Goal: Communication & Community: Connect with others

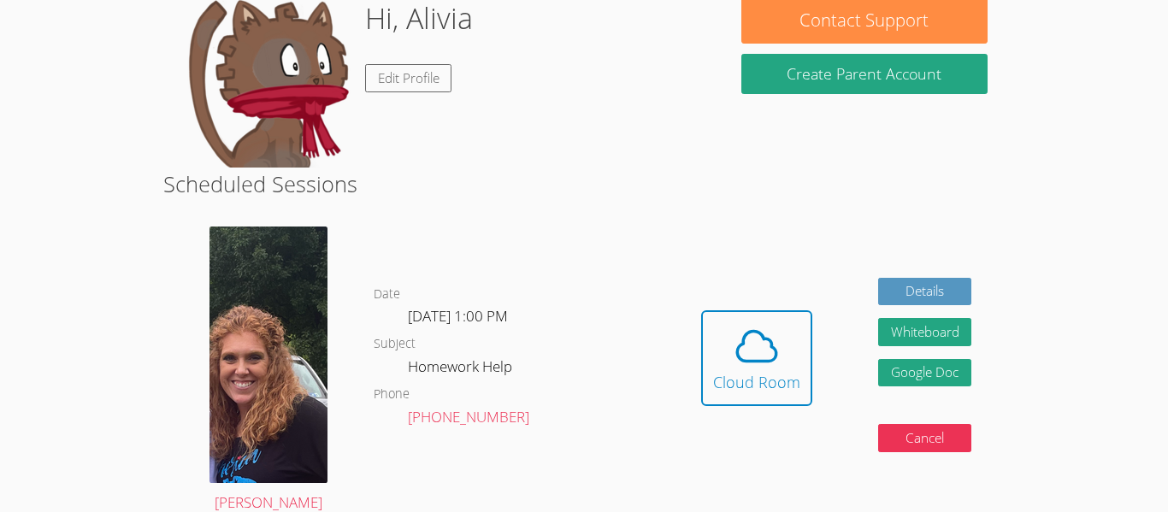
scroll to position [292, 0]
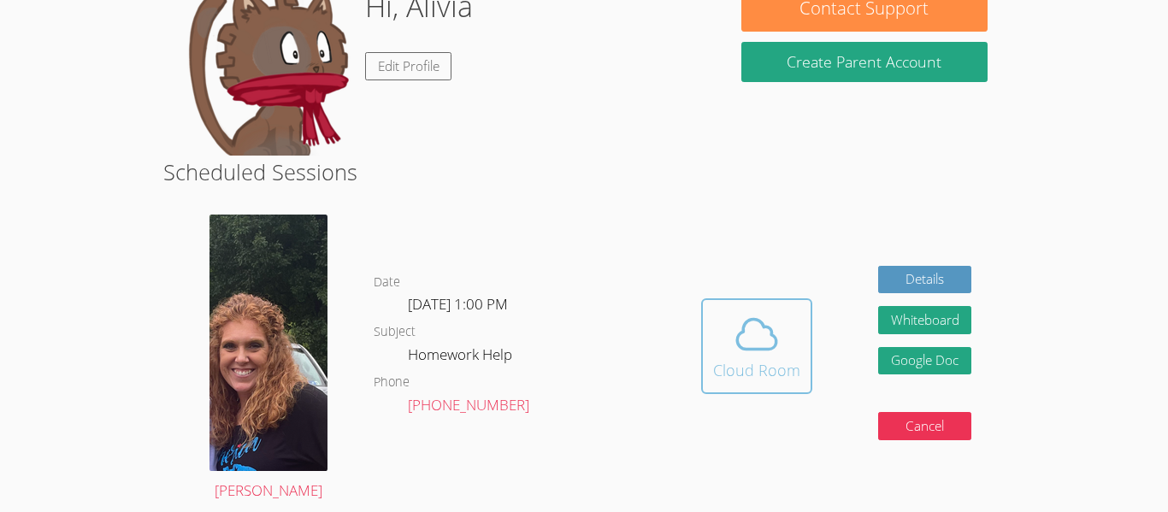
click at [752, 377] on div "Cloud Room" at bounding box center [756, 370] width 87 height 24
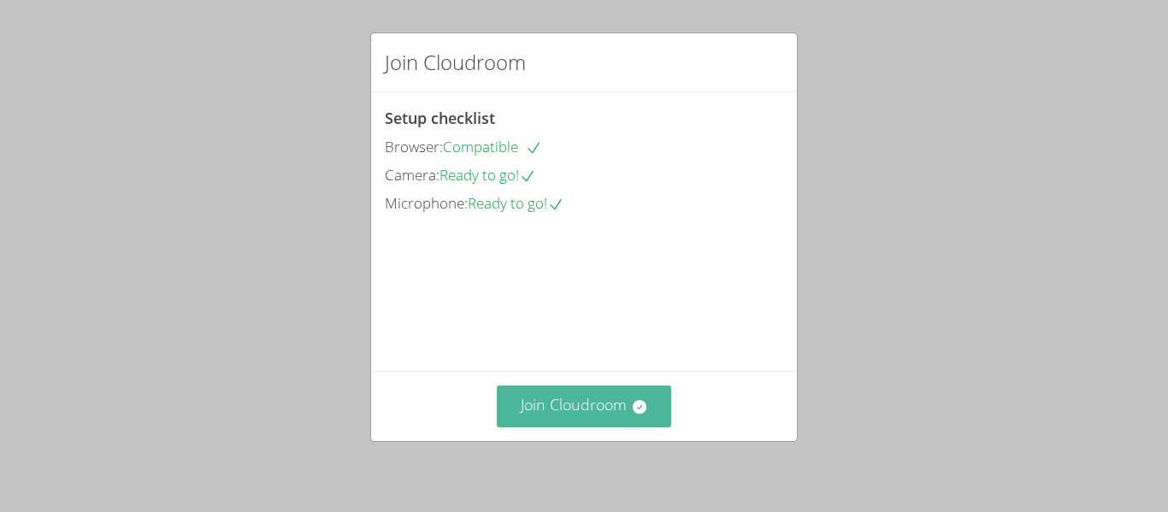
click at [629, 415] on button "Join Cloudroom" at bounding box center [584, 406] width 175 height 42
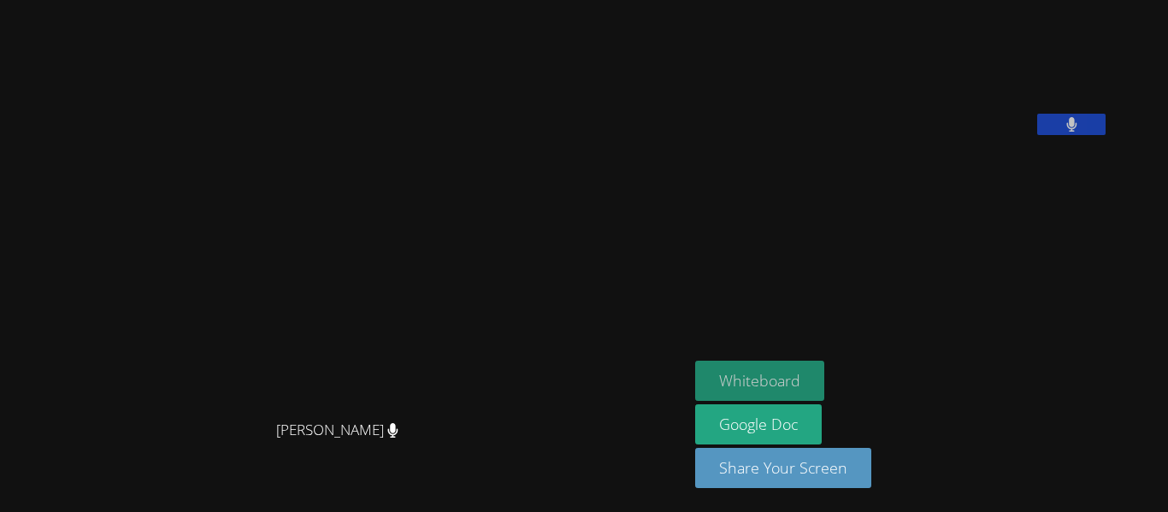
click at [796, 365] on button "Whiteboard" at bounding box center [759, 381] width 129 height 40
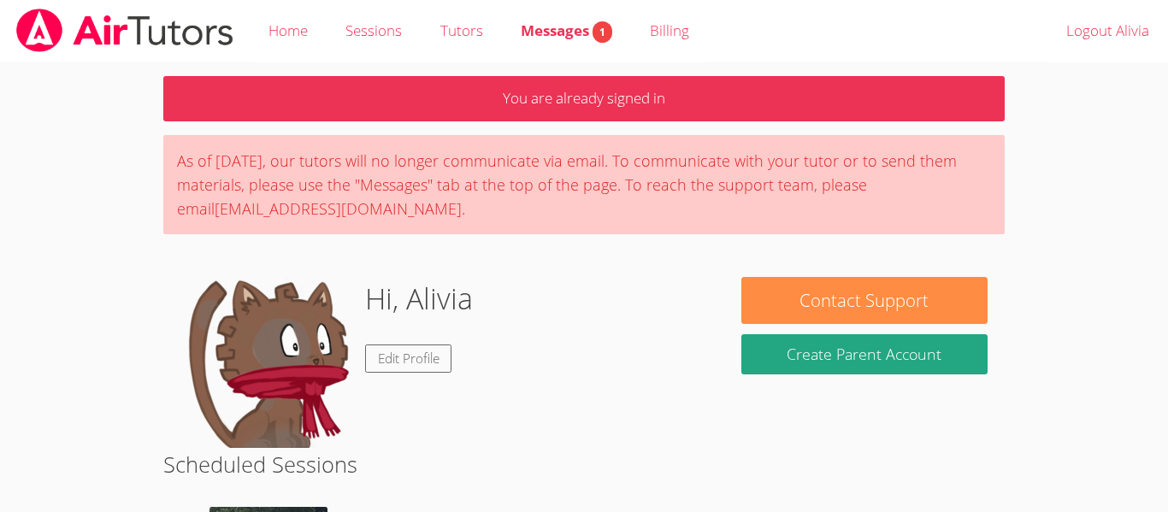
scroll to position [598, 0]
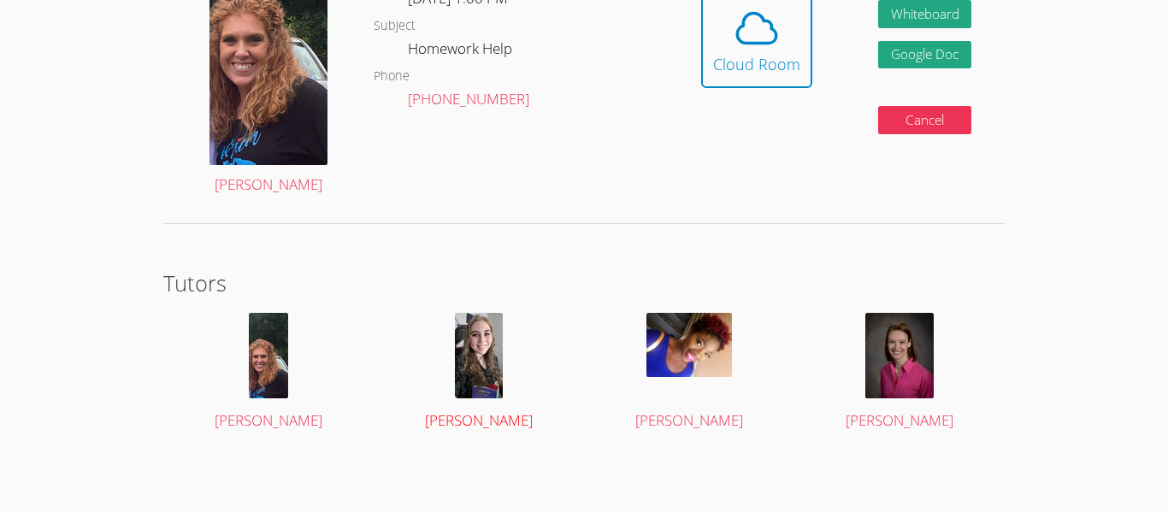
click at [430, 384] on div at bounding box center [479, 355] width 177 height 85
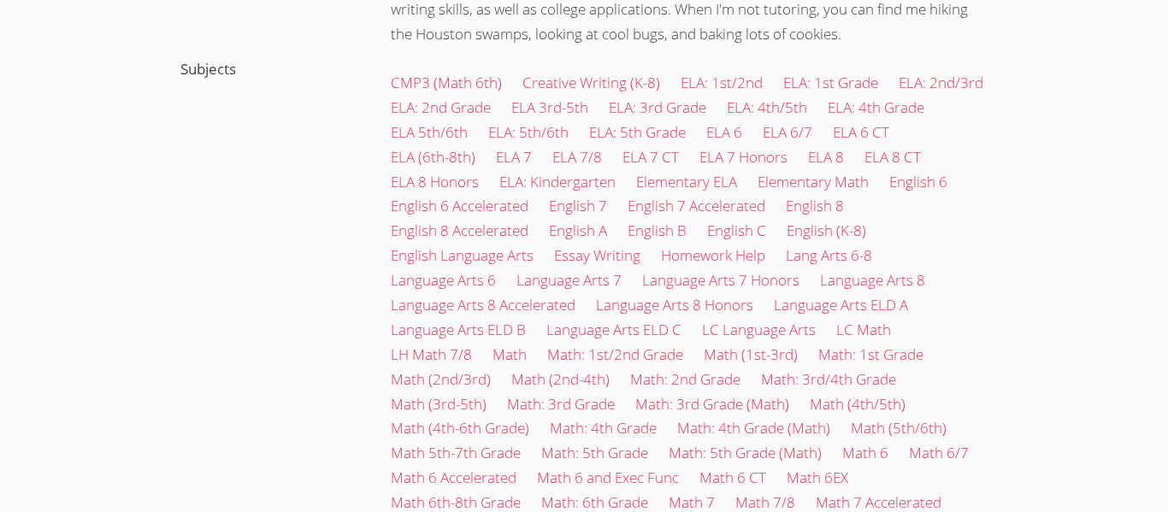
scroll to position [70, 0]
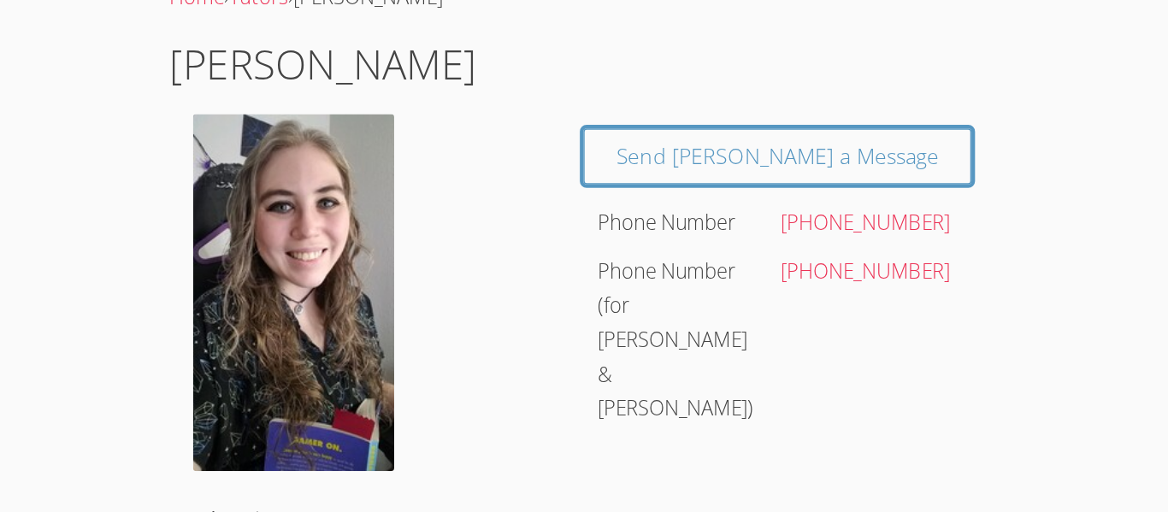
scroll to position [598, 0]
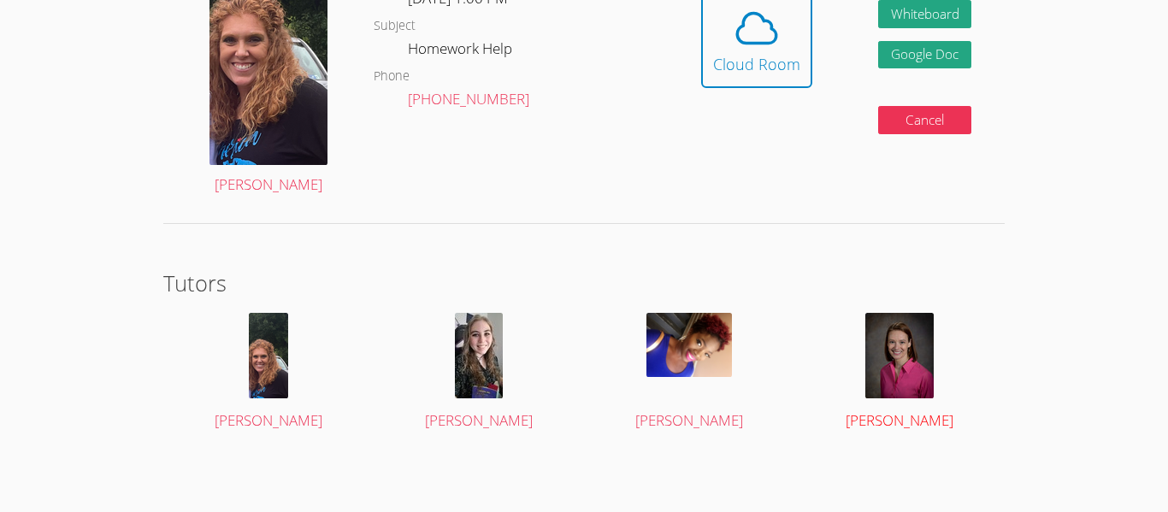
click at [928, 375] on img at bounding box center [899, 355] width 68 height 85
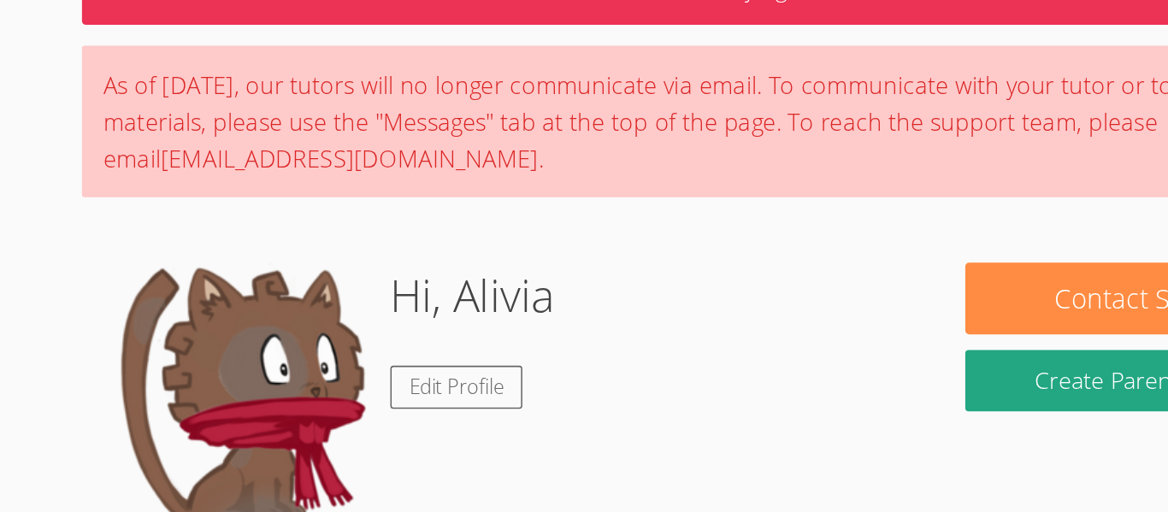
scroll to position [598, 0]
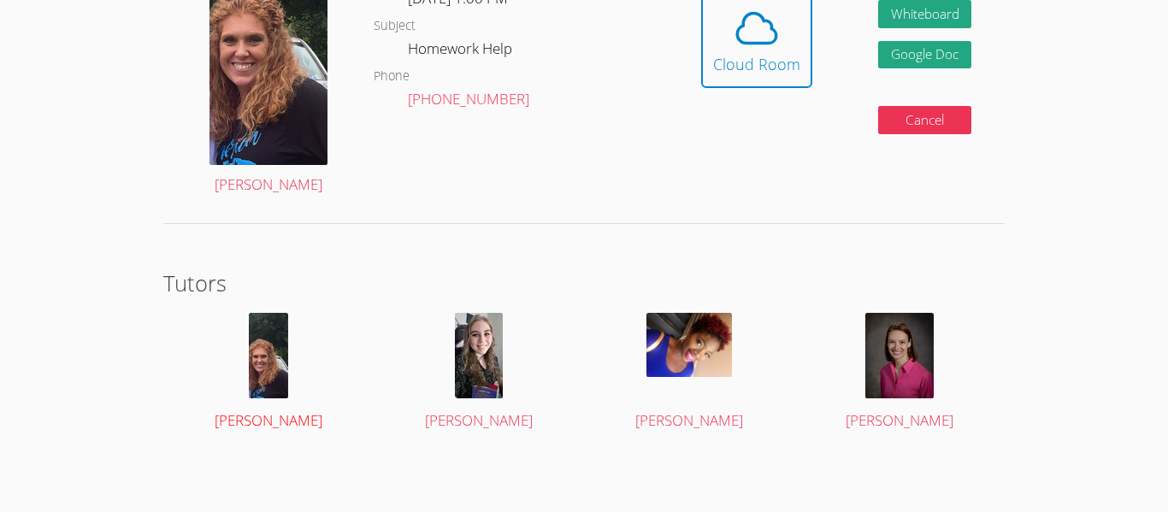
click at [284, 362] on img at bounding box center [268, 355] width 39 height 85
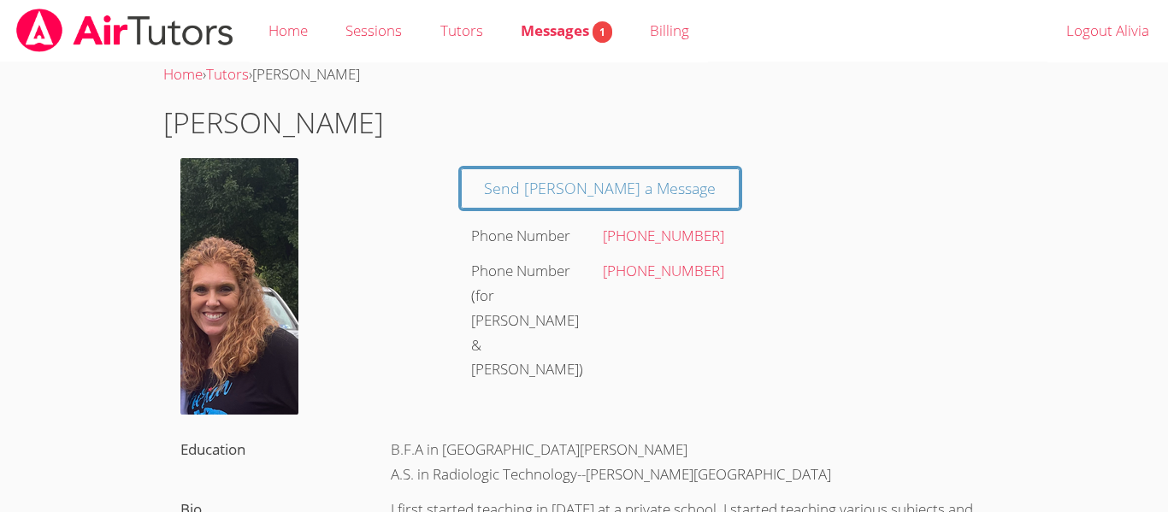
click at [886, 326] on div "Send [PERSON_NAME] a Message Phone Number [PHONE_NUMBER] Phone Number (for [PER…" at bounding box center [724, 272] width 561 height 229
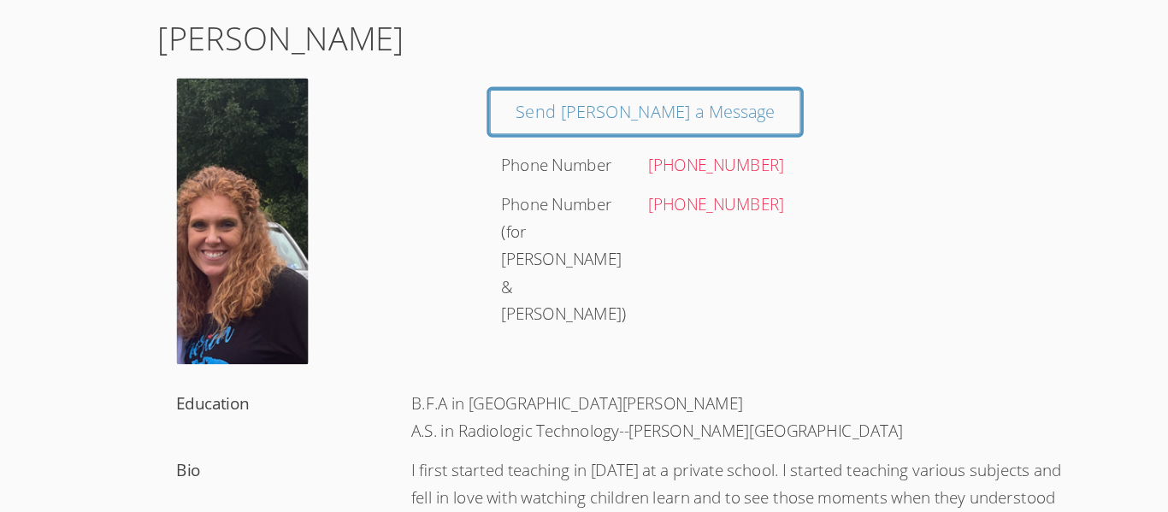
click at [323, 341] on div at bounding box center [303, 236] width 280 height 264
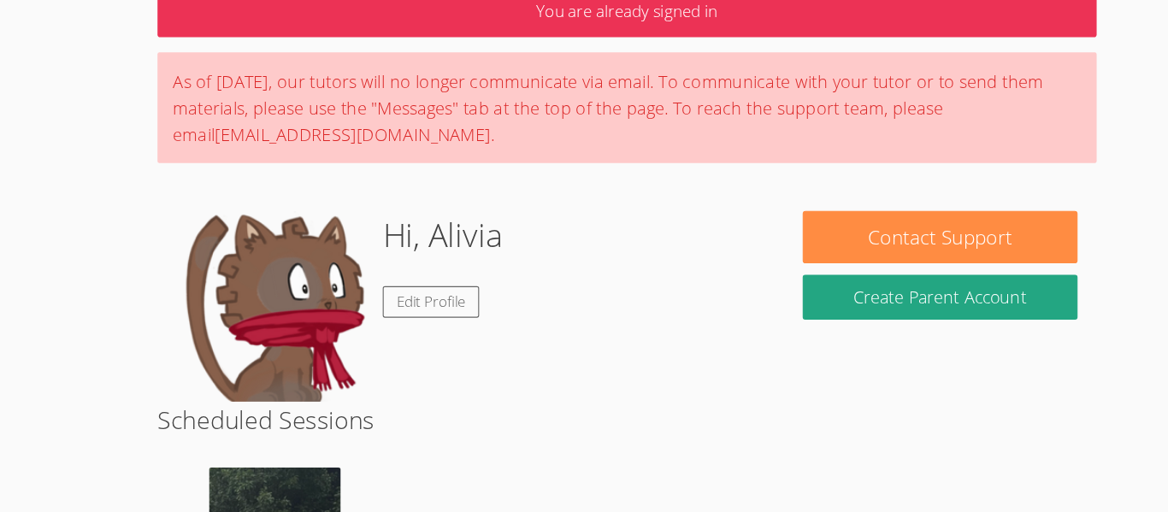
scroll to position [598, 0]
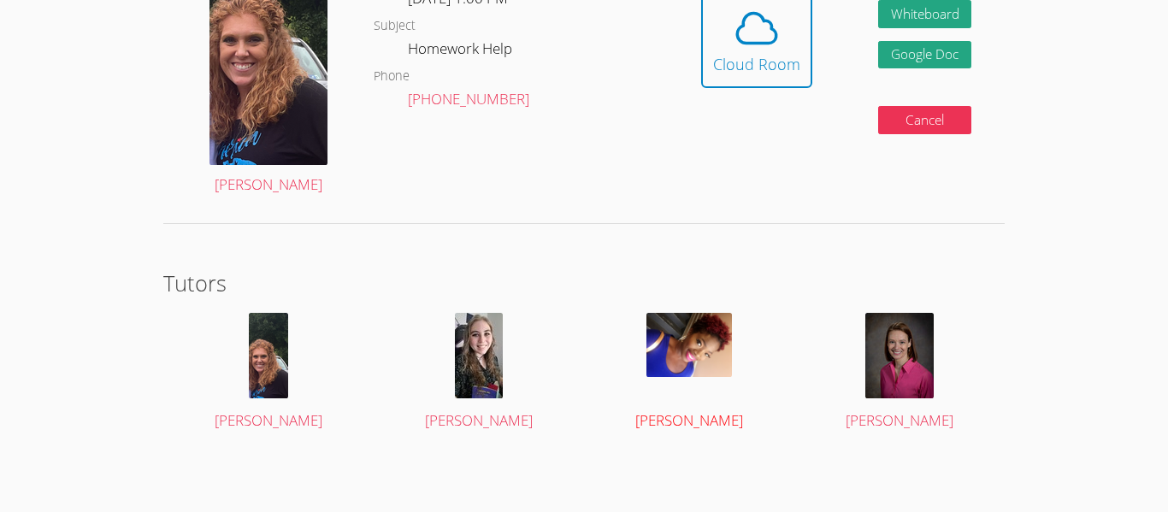
click at [701, 361] on img at bounding box center [688, 345] width 85 height 64
